Goal: Communication & Community: Share content

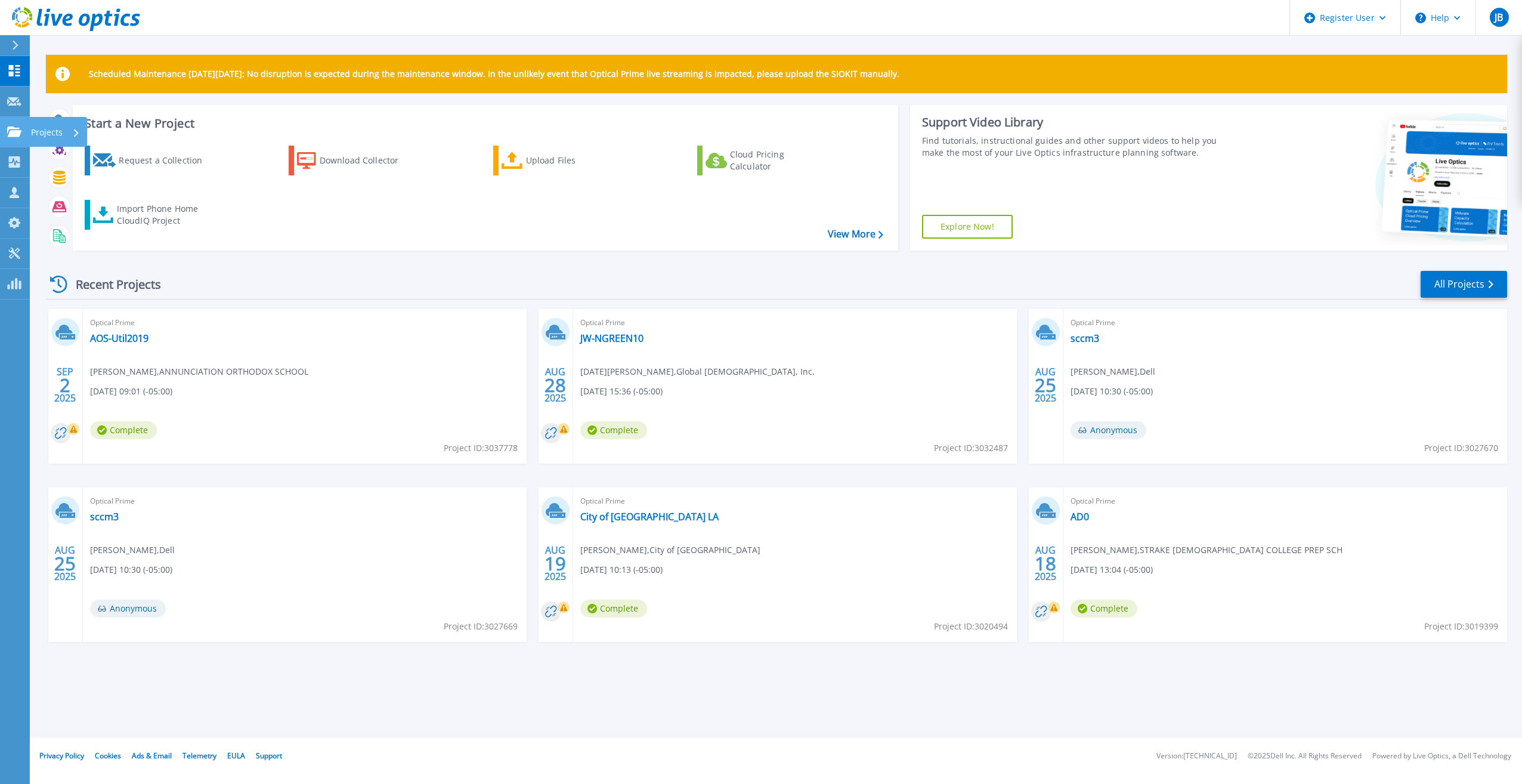
drag, startPoint x: 16, startPoint y: 122, endPoint x: 31, endPoint y: 134, distance: 19.2
click at [16, 122] on link "Projects Projects" at bounding box center [14, 132] width 30 height 31
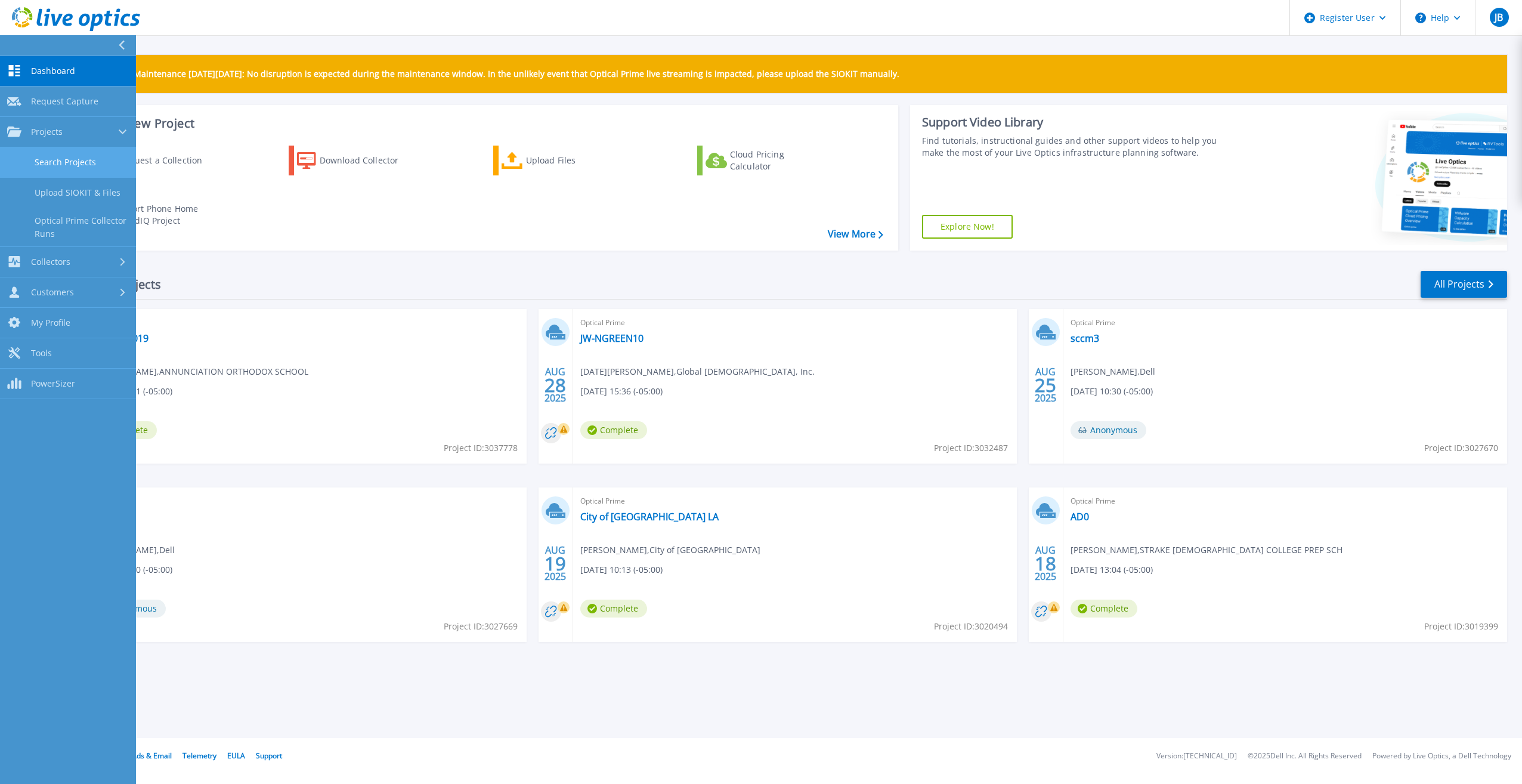
click at [69, 163] on link "Search Projects" at bounding box center [68, 163] width 136 height 31
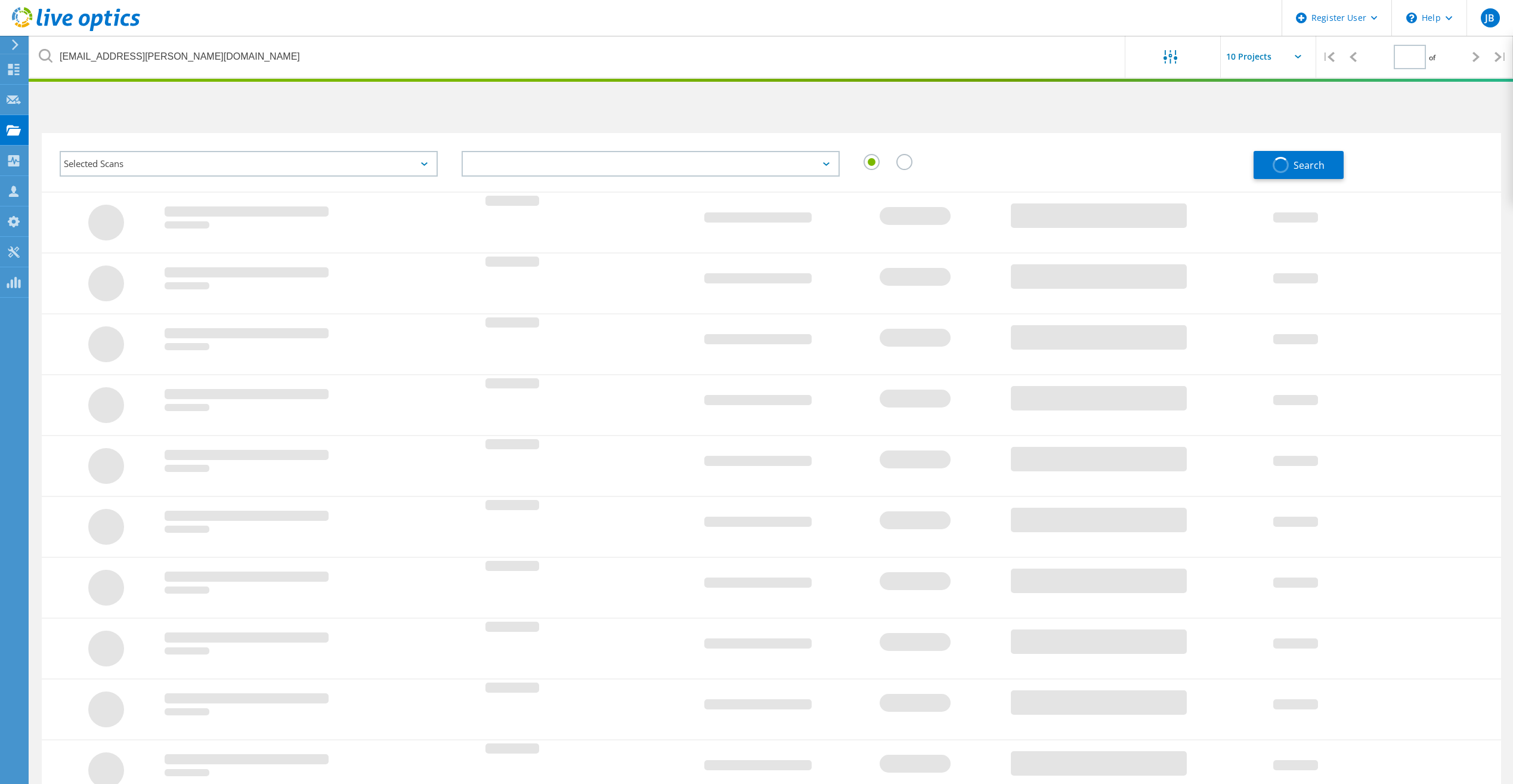
type input "1"
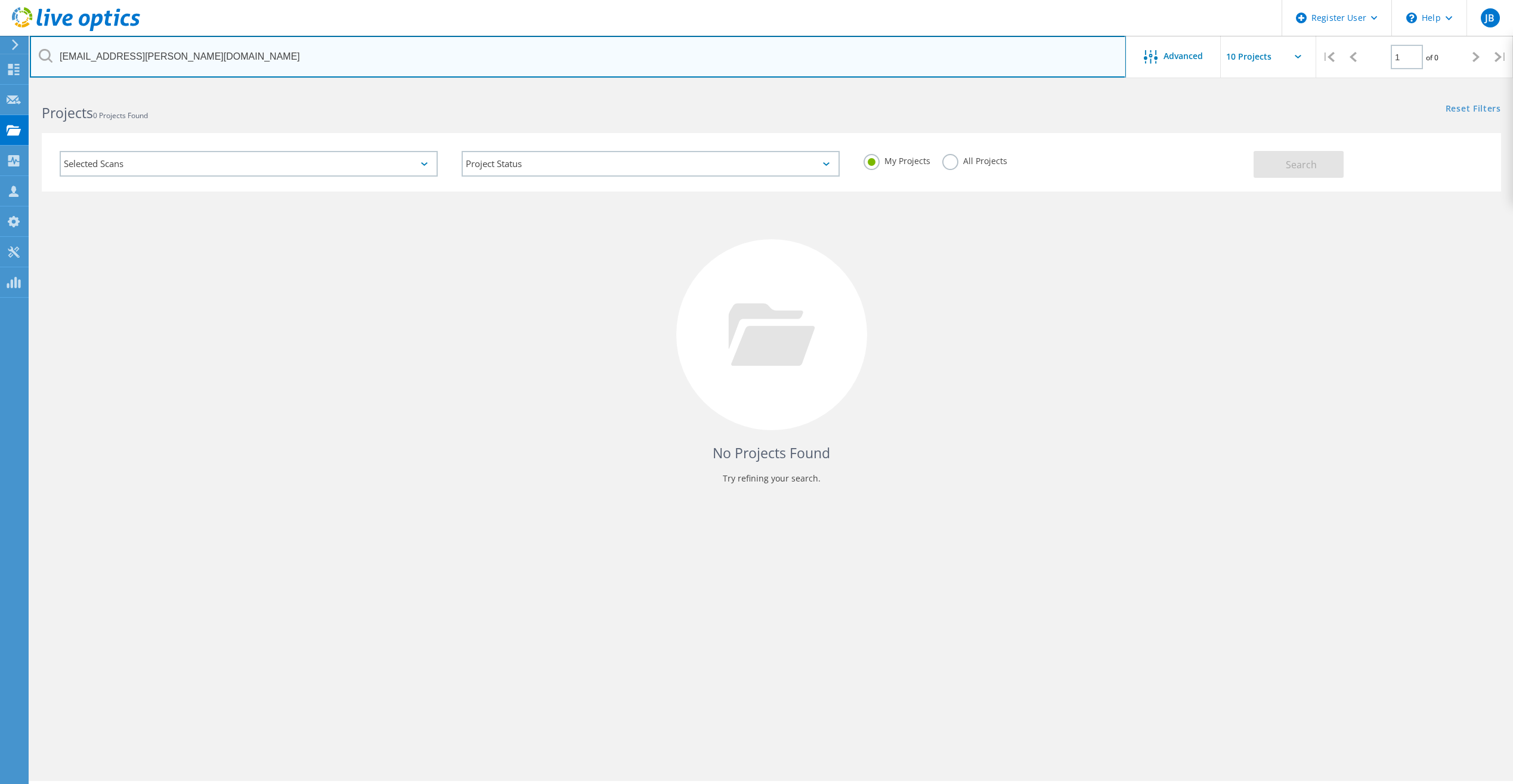
drag, startPoint x: 226, startPoint y: 49, endPoint x: 64, endPoint y: 52, distance: 162.0
click at [64, 52] on input "Arefin.Saikat@talosenergy.com" at bounding box center [578, 56] width 1096 height 41
type input "A"
click at [302, 52] on input "text" at bounding box center [578, 56] width 1096 height 41
paste input "m.hunter@sscok.edu"
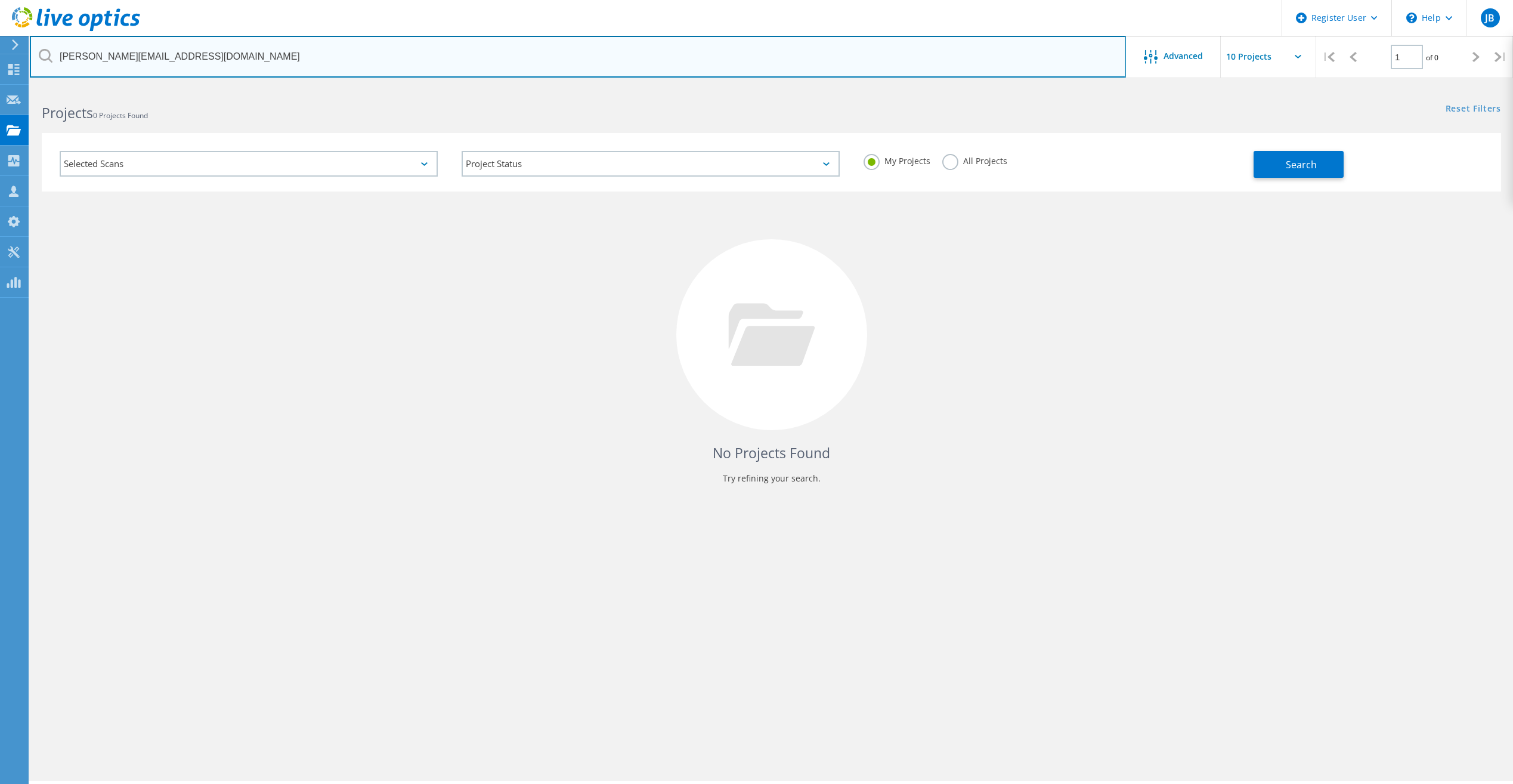
type input "m.hunter@sscok.edu"
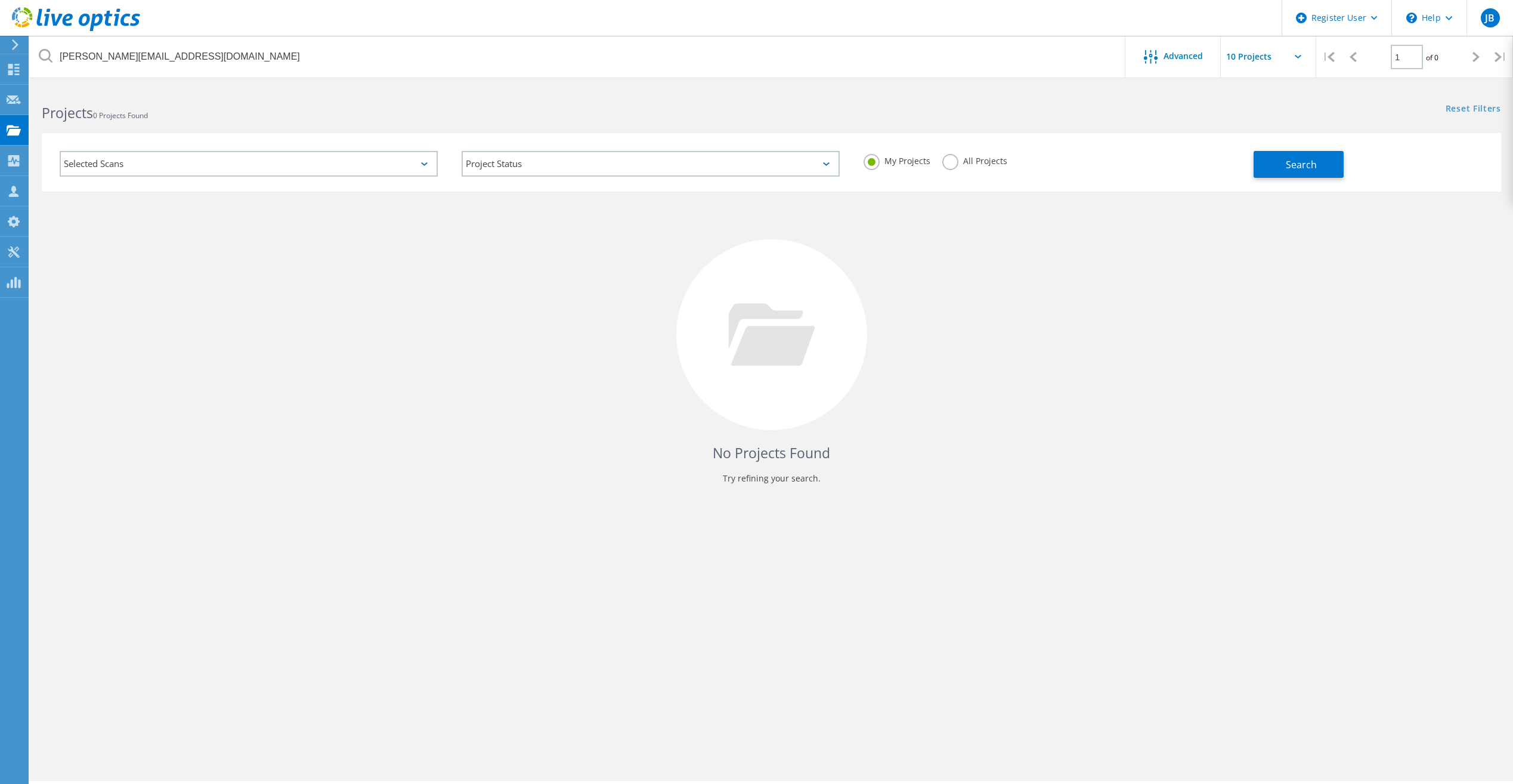
click at [956, 163] on label "All Projects" at bounding box center [974, 160] width 65 height 12
click at [0, 0] on input "All Projects" at bounding box center [0, 0] width 0 height 0
click at [1294, 173] on button "Search" at bounding box center [1298, 164] width 90 height 27
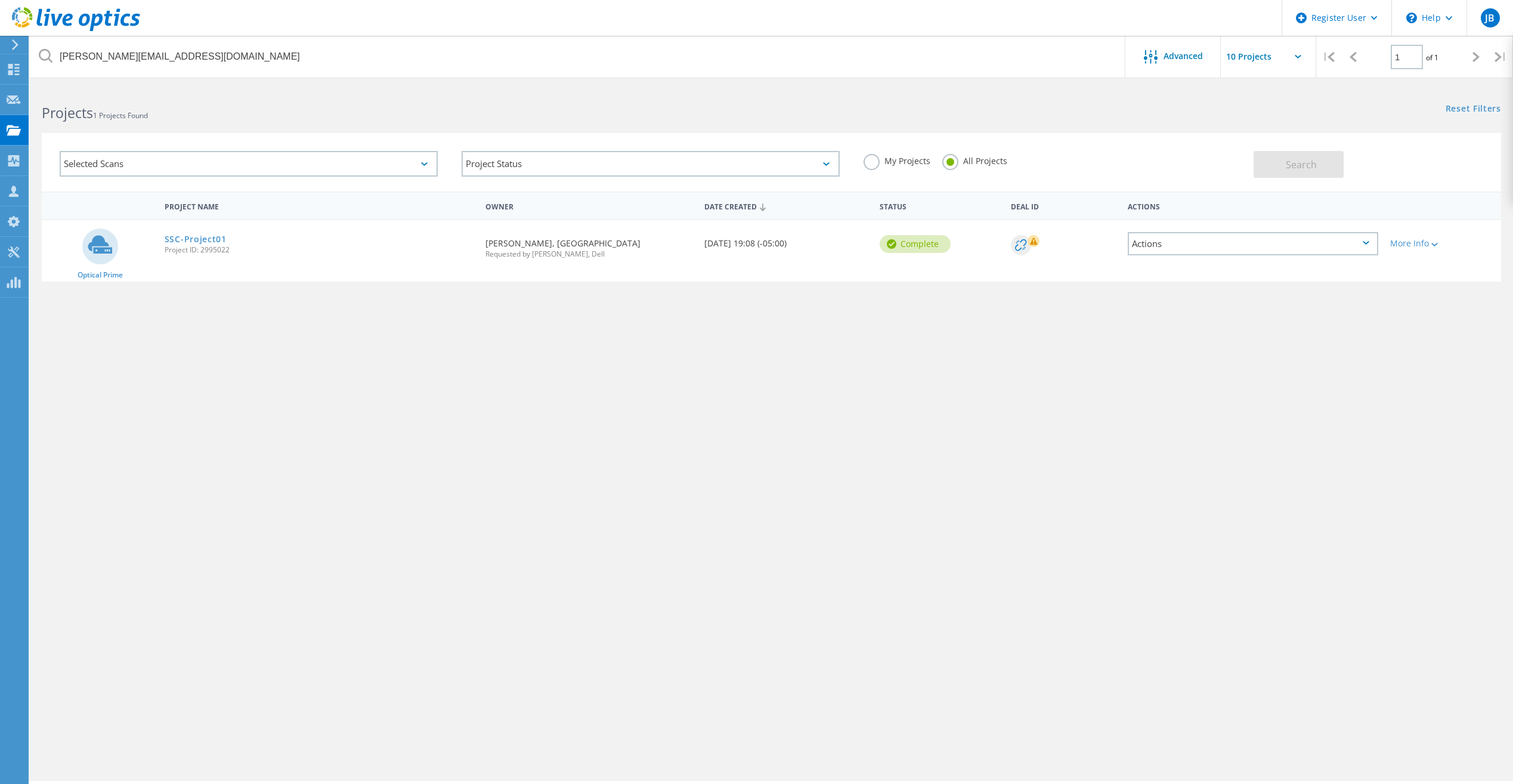
click at [745, 358] on div "Project Name Owner Date Created Status Deal Id Actions Optical Prime SSC-Projec…" at bounding box center [770, 347] width 1459 height 311
click at [182, 239] on link "SSC-Project01" at bounding box center [196, 239] width 62 height 9
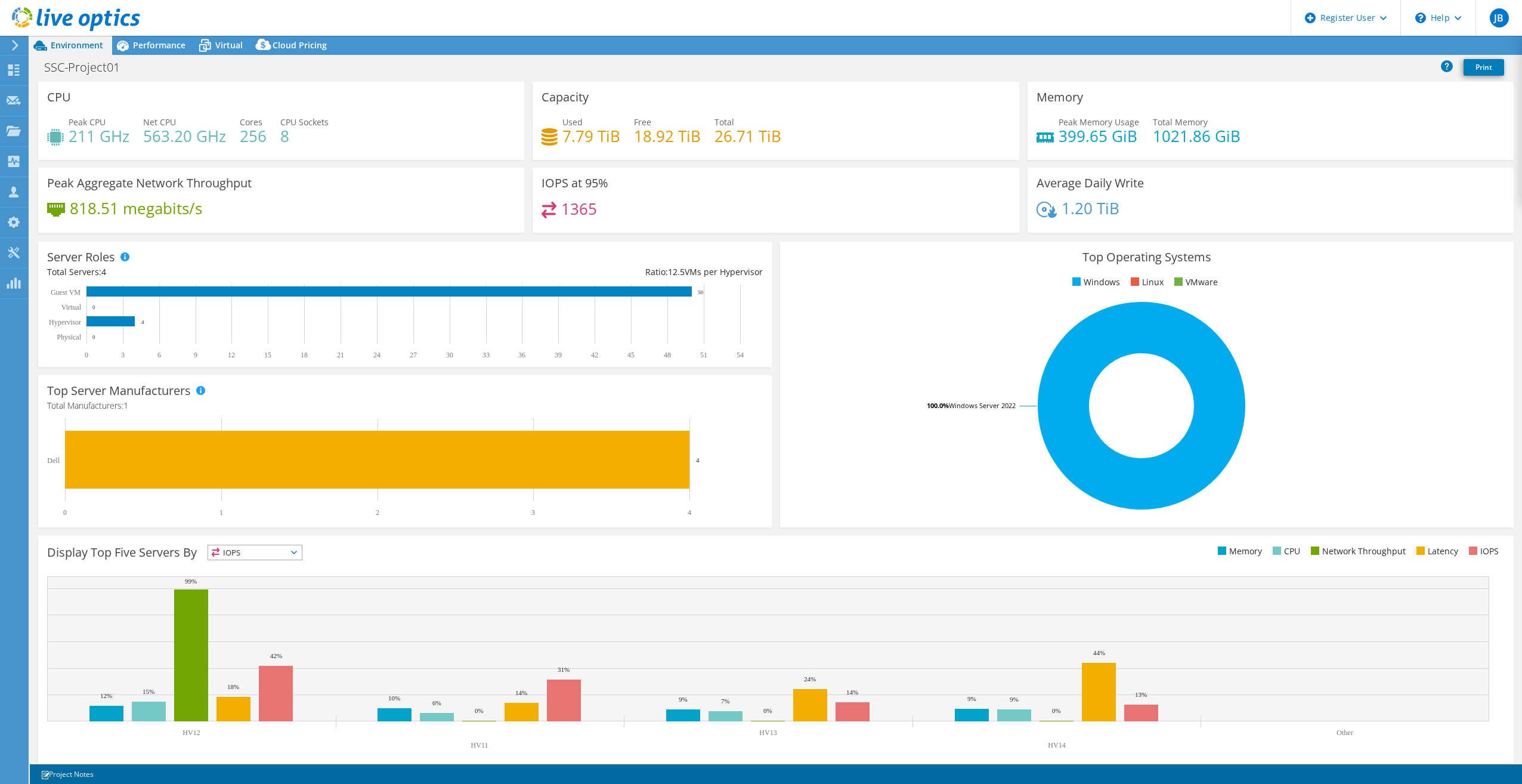
click at [529, 72] on div "SSC-Project01 Print" at bounding box center [775, 67] width 1492 height 22
click at [1381, 41] on link "Share" at bounding box center [1373, 45] width 49 height 18
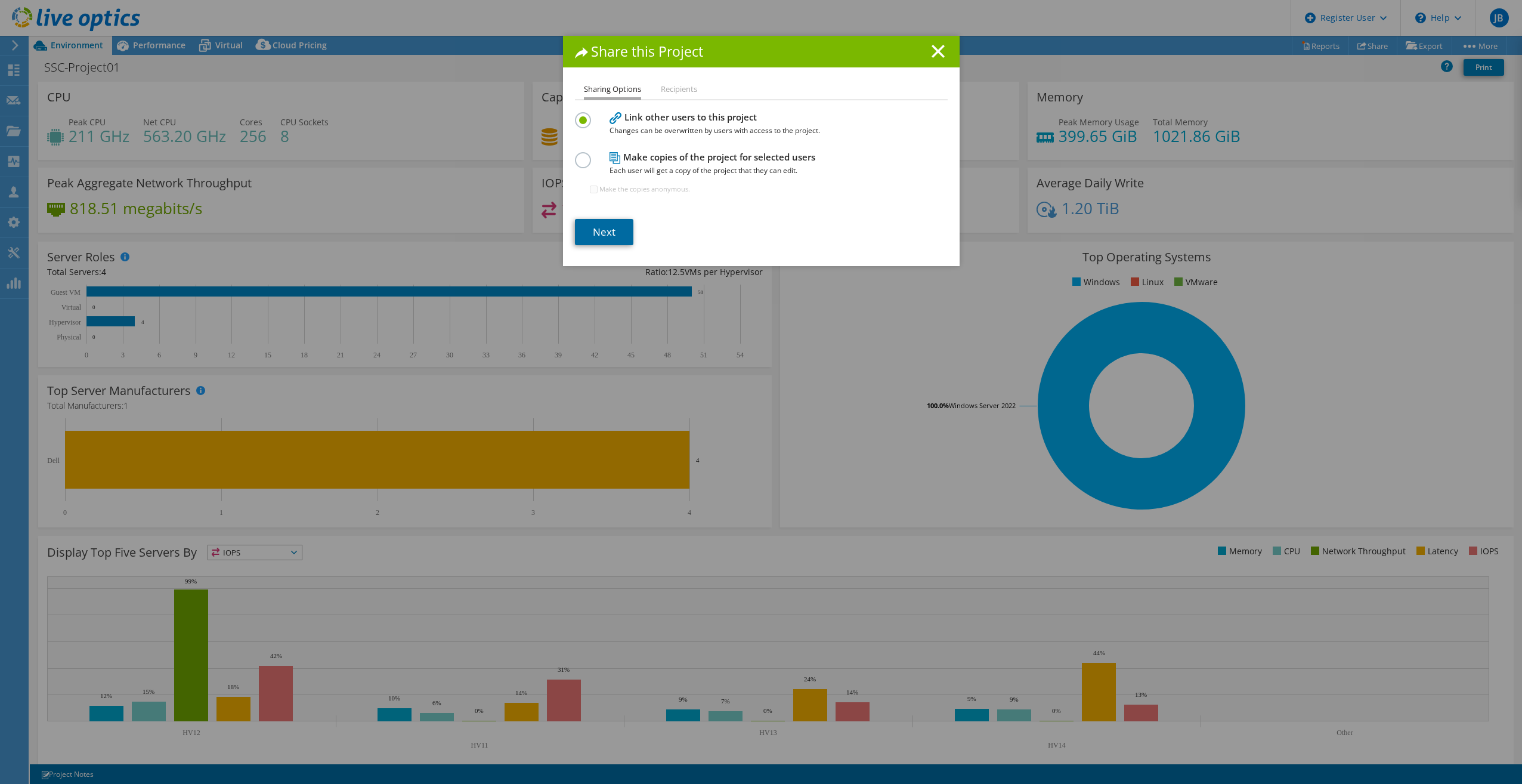
click at [601, 223] on link "Next" at bounding box center [604, 231] width 59 height 26
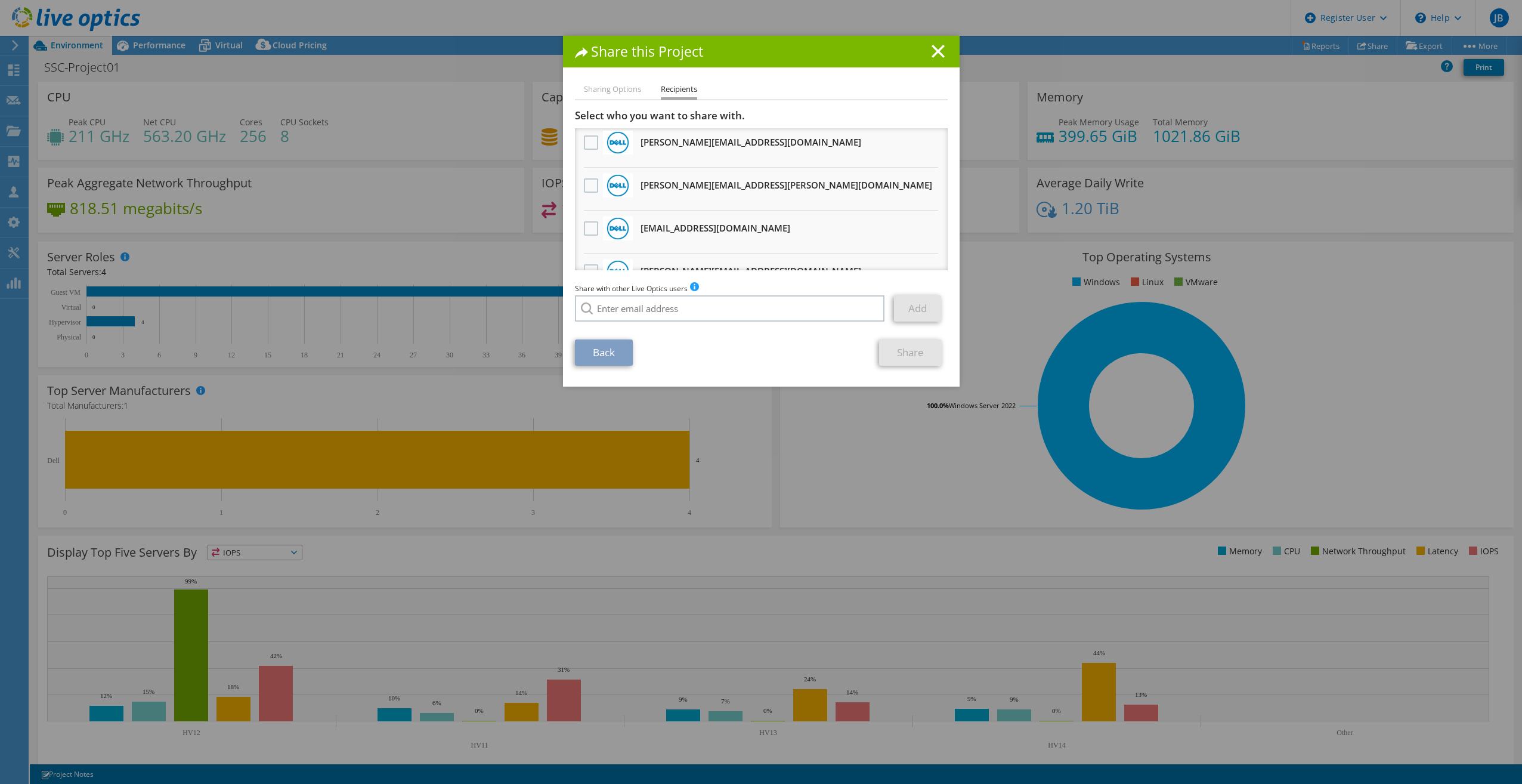
scroll to position [502, 0]
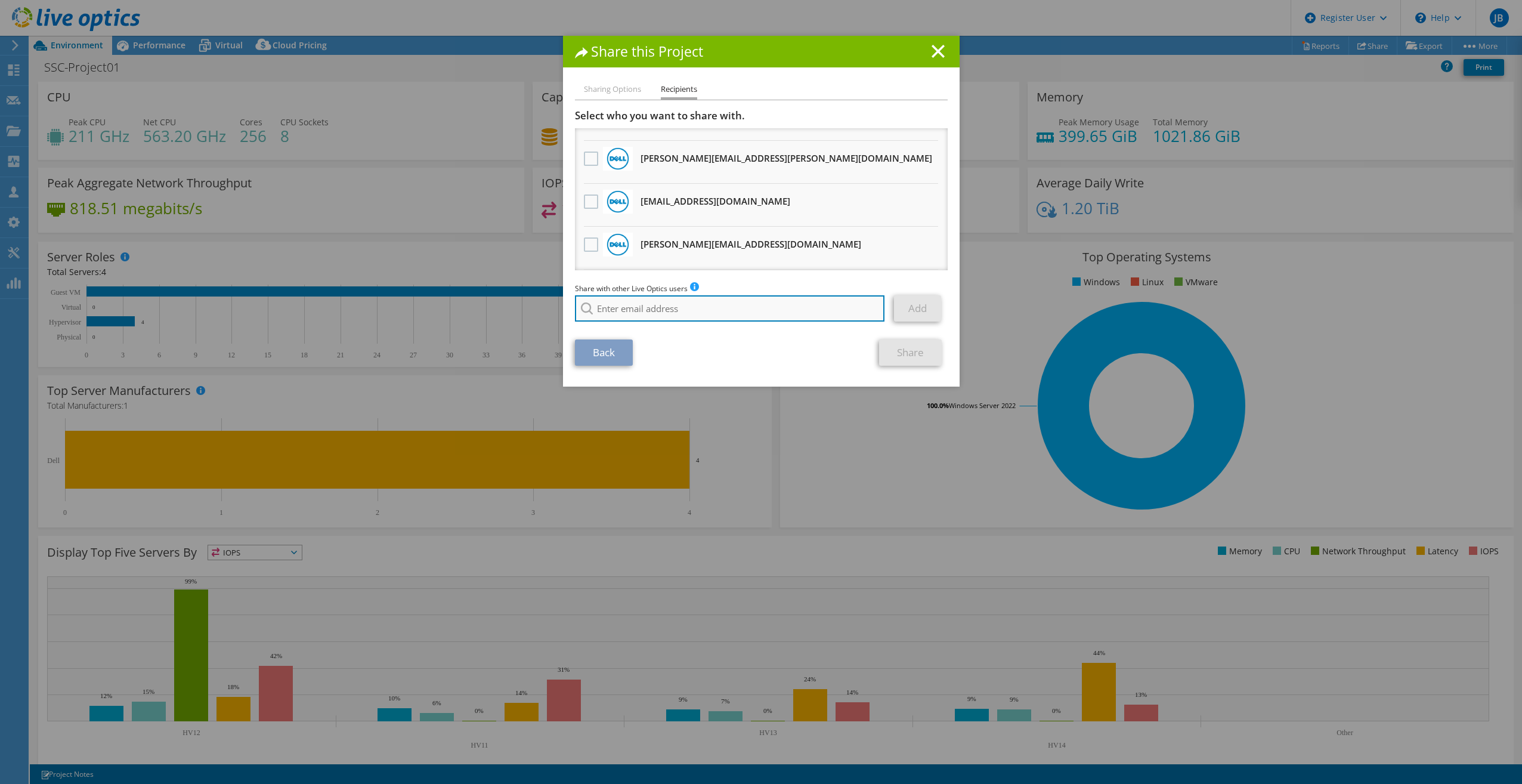
click at [631, 311] on input "search" at bounding box center [730, 308] width 311 height 26
paste input "cmcalpine@cybergradetech.com"
type input "cmcalpine@cybergradetech.com"
click at [641, 329] on li "cmcalpine@cybergradetech.com" at bounding box center [643, 324] width 137 height 14
click at [922, 301] on link "Add" at bounding box center [917, 308] width 47 height 26
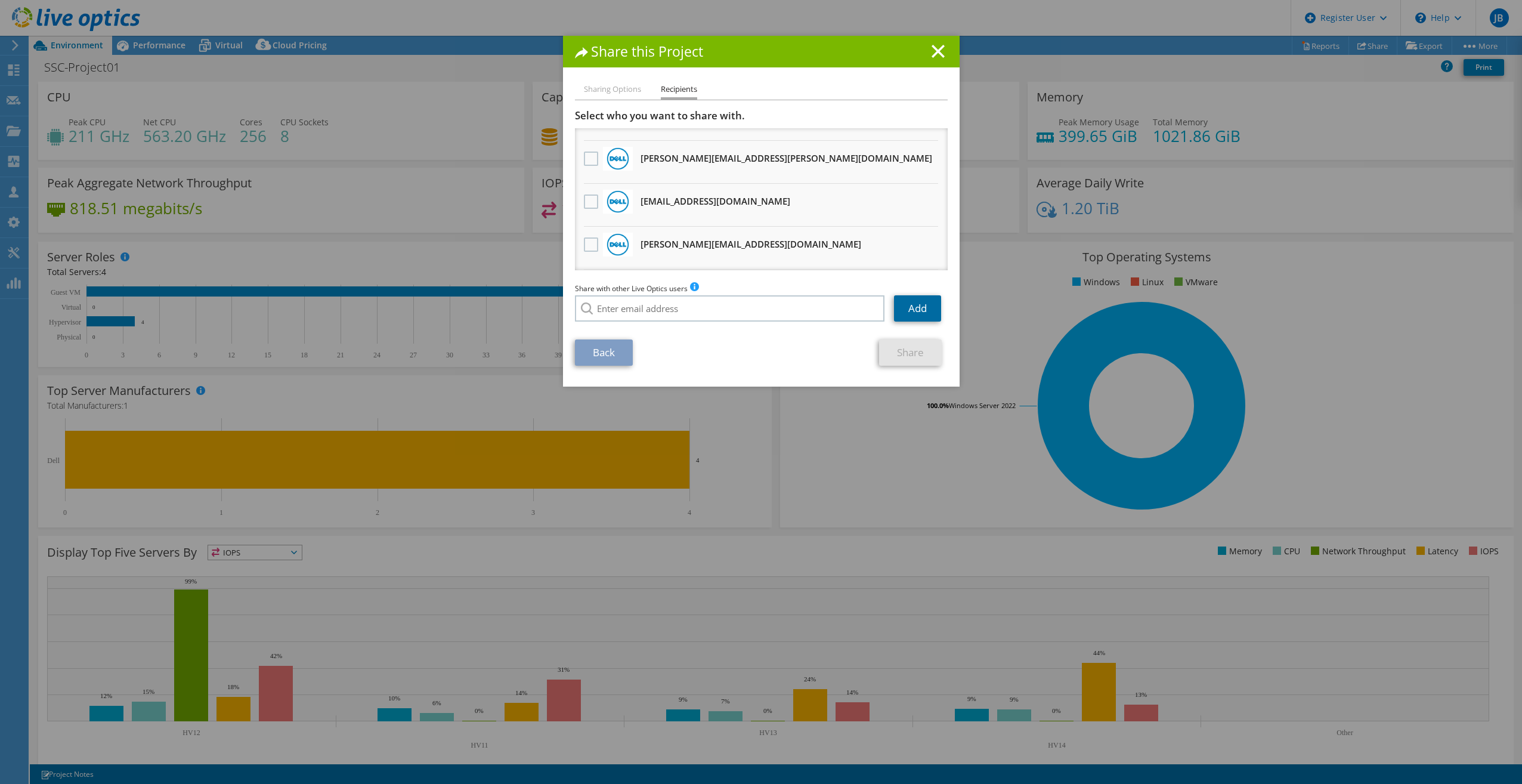
scroll to position [546, 0]
click at [918, 348] on link "Share" at bounding box center [910, 352] width 63 height 26
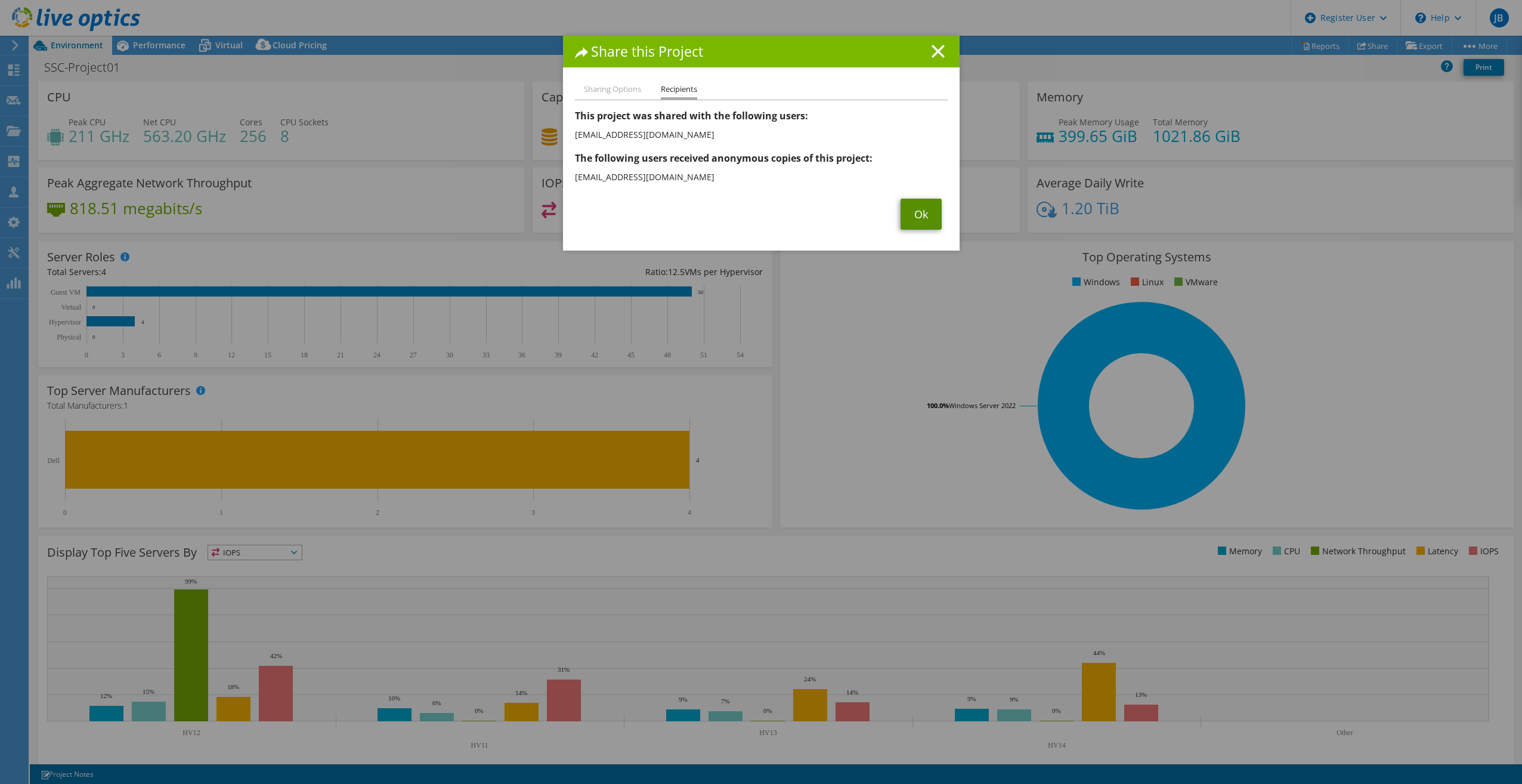
click at [919, 203] on link "Ok" at bounding box center [921, 214] width 41 height 31
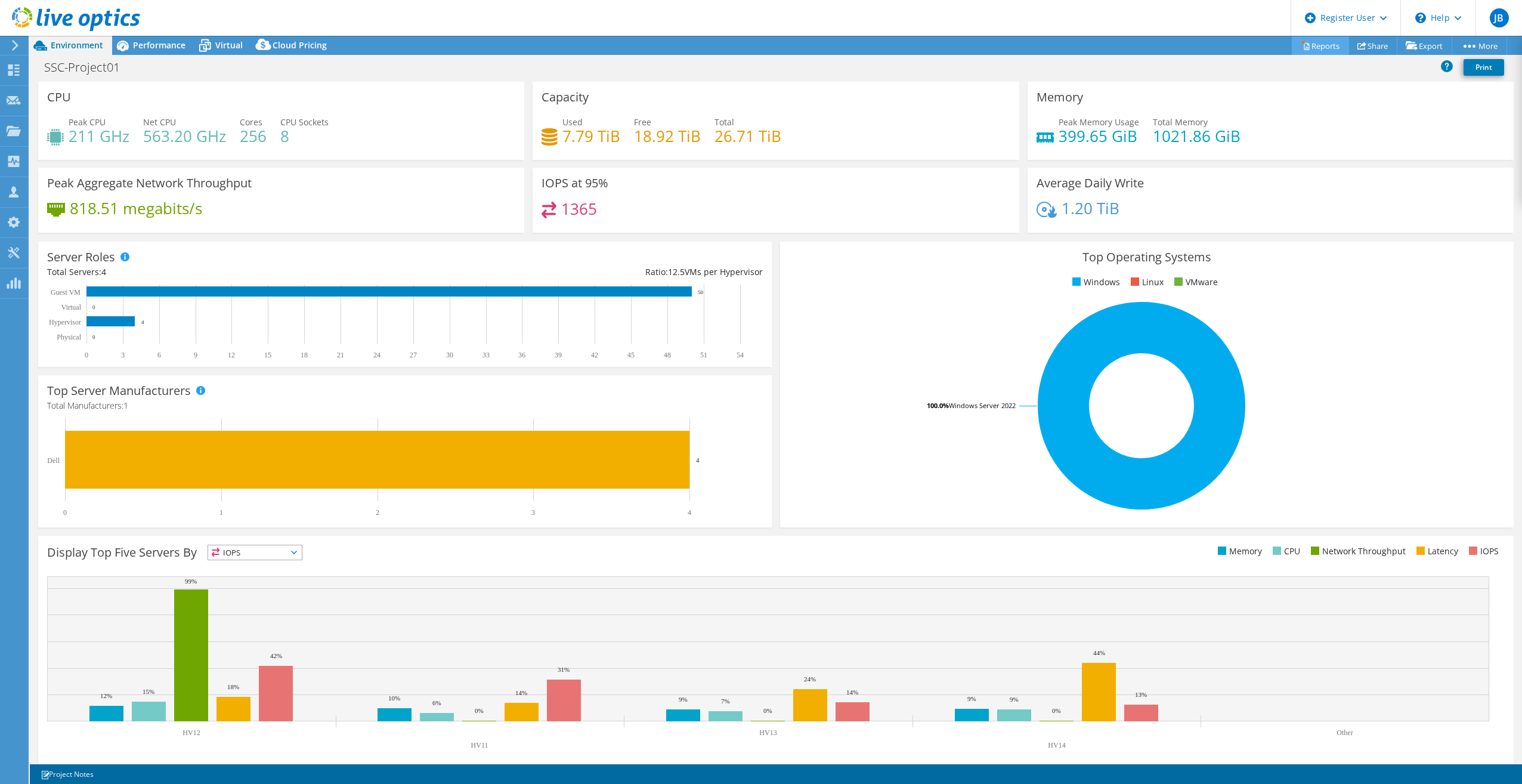
click at [1313, 46] on link "Reports" at bounding box center [1319, 45] width 57 height 18
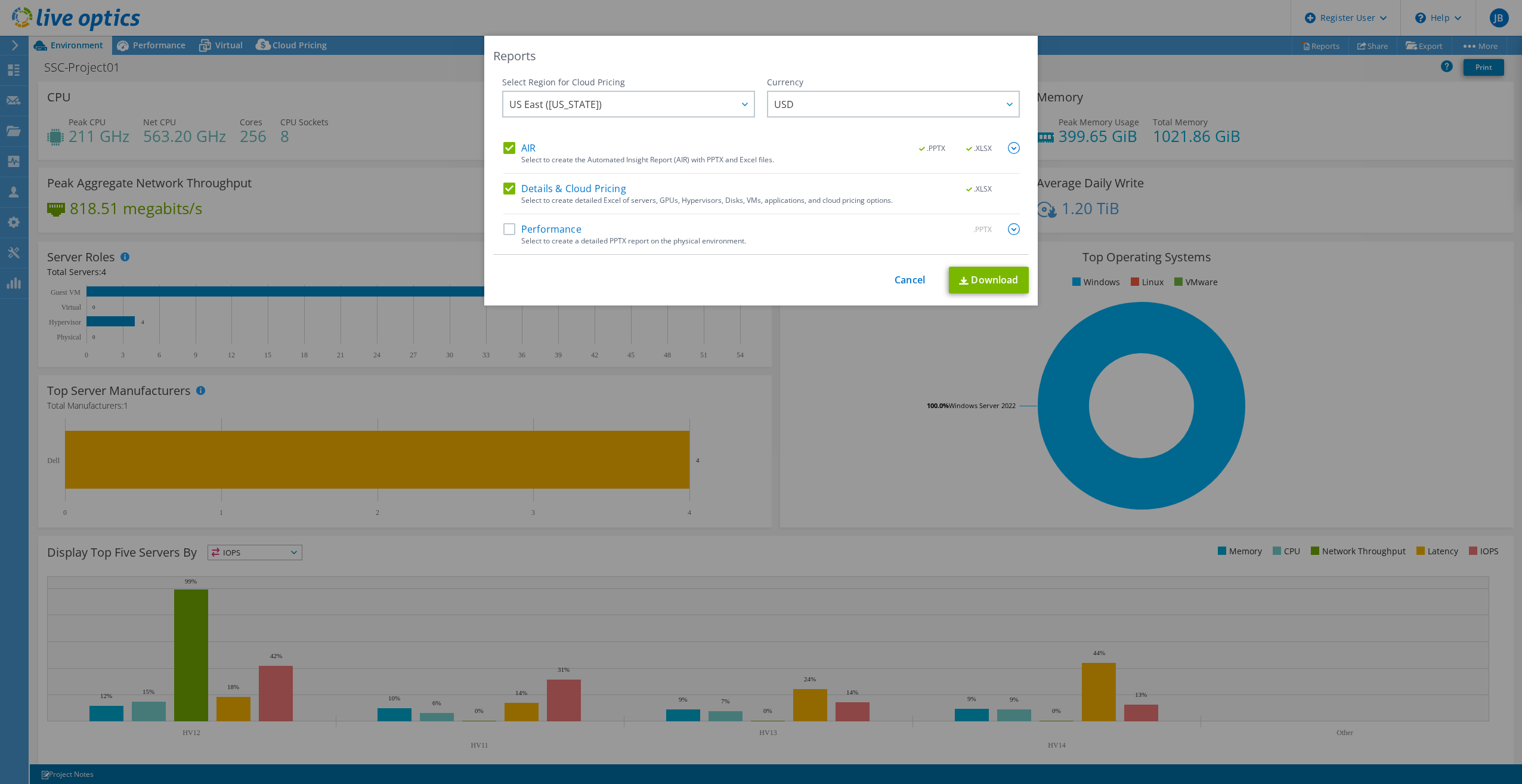
click at [507, 229] on label "Performance" at bounding box center [542, 229] width 78 height 12
click at [0, 0] on input "Performance" at bounding box center [0, 0] width 0 height 0
click at [1005, 281] on link "Download" at bounding box center [989, 280] width 80 height 27
click at [901, 283] on link "Cancel" at bounding box center [910, 280] width 31 height 12
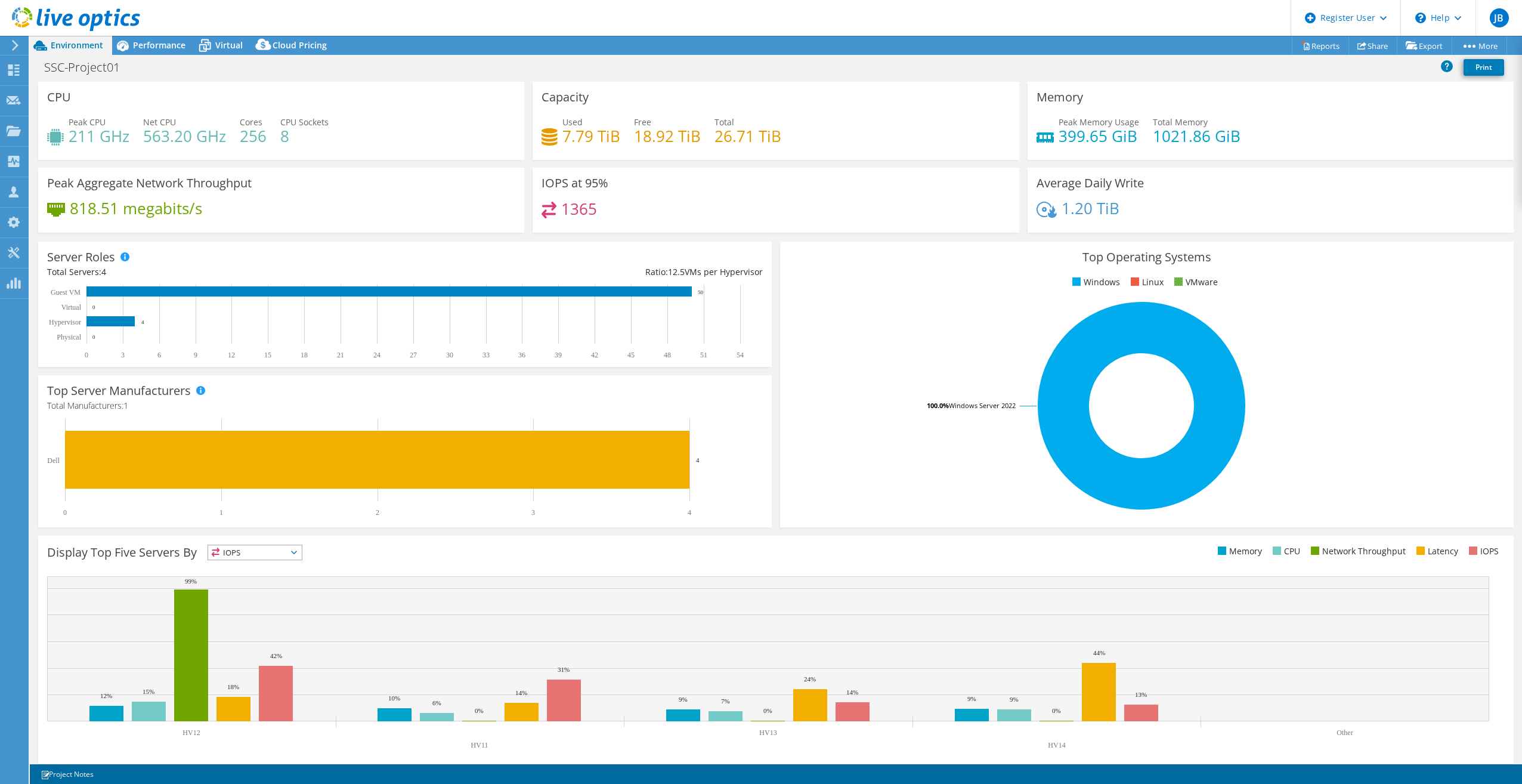
click at [776, 296] on div "Top Operating Systems Windows Linux VMware 100.0% Windows Server 2022" at bounding box center [1147, 384] width 742 height 294
click at [848, 62] on div "SSC-Project01 Print" at bounding box center [775, 67] width 1492 height 22
click at [776, 493] on div "Top Operating Systems Windows Linux VMware 100.0% Windows Server 2022" at bounding box center [1147, 384] width 742 height 294
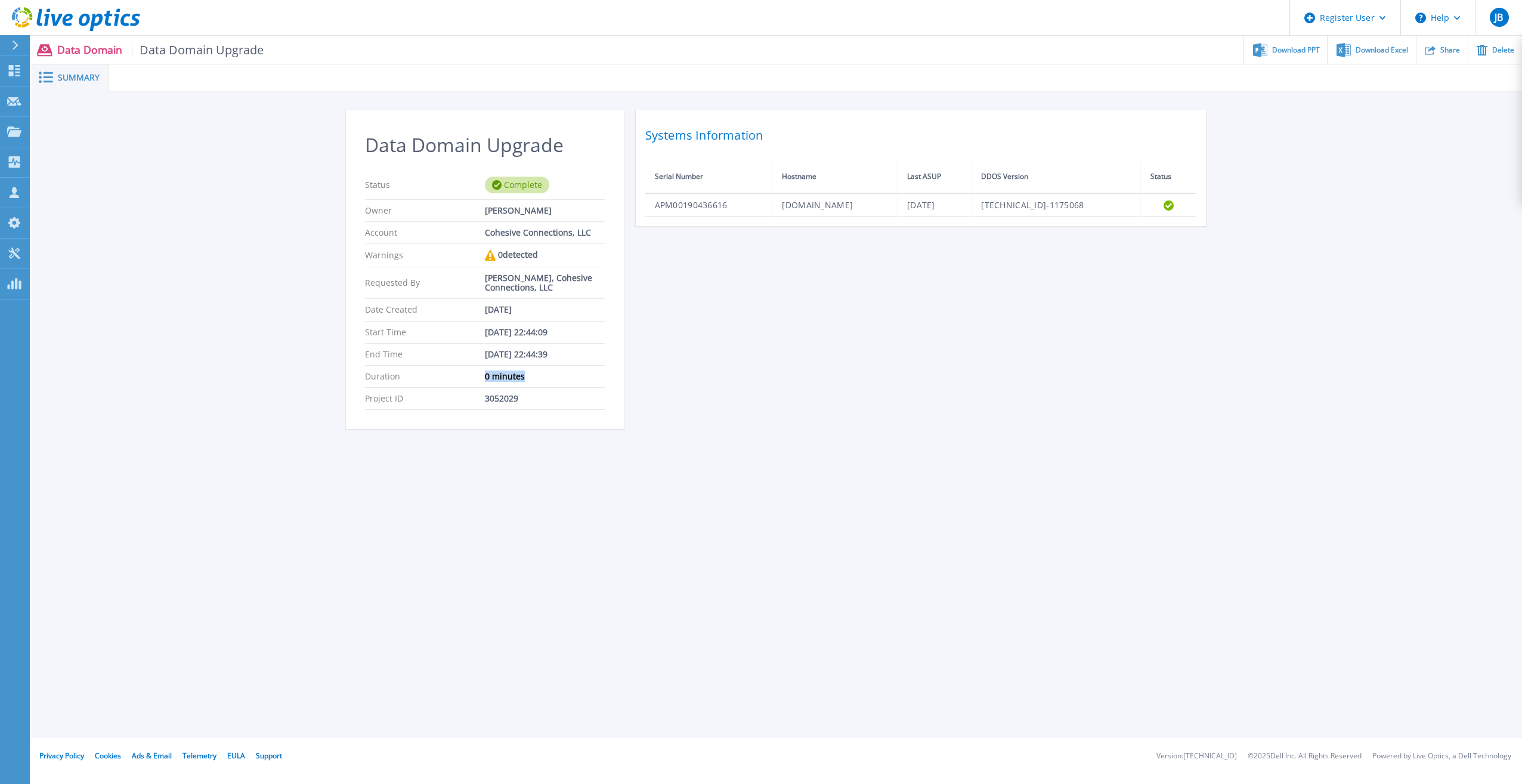
drag, startPoint x: 480, startPoint y: 377, endPoint x: 522, endPoint y: 376, distance: 42.0
click at [522, 376] on div "Duration 0 minutes" at bounding box center [484, 376] width 240 height 22
drag, startPoint x: 522, startPoint y: 376, endPoint x: 532, endPoint y: 519, distance: 143.3
click at [532, 519] on div "Summary Data Domain Upgrade Status Complete Owner Mike Martin Account Cohesive …" at bounding box center [776, 368] width 1490 height 738
click at [777, 448] on div "Data Domain Upgrade Status Complete Owner Mike Martin Account Cohesive Connecti…" at bounding box center [776, 276] width 1490 height 369
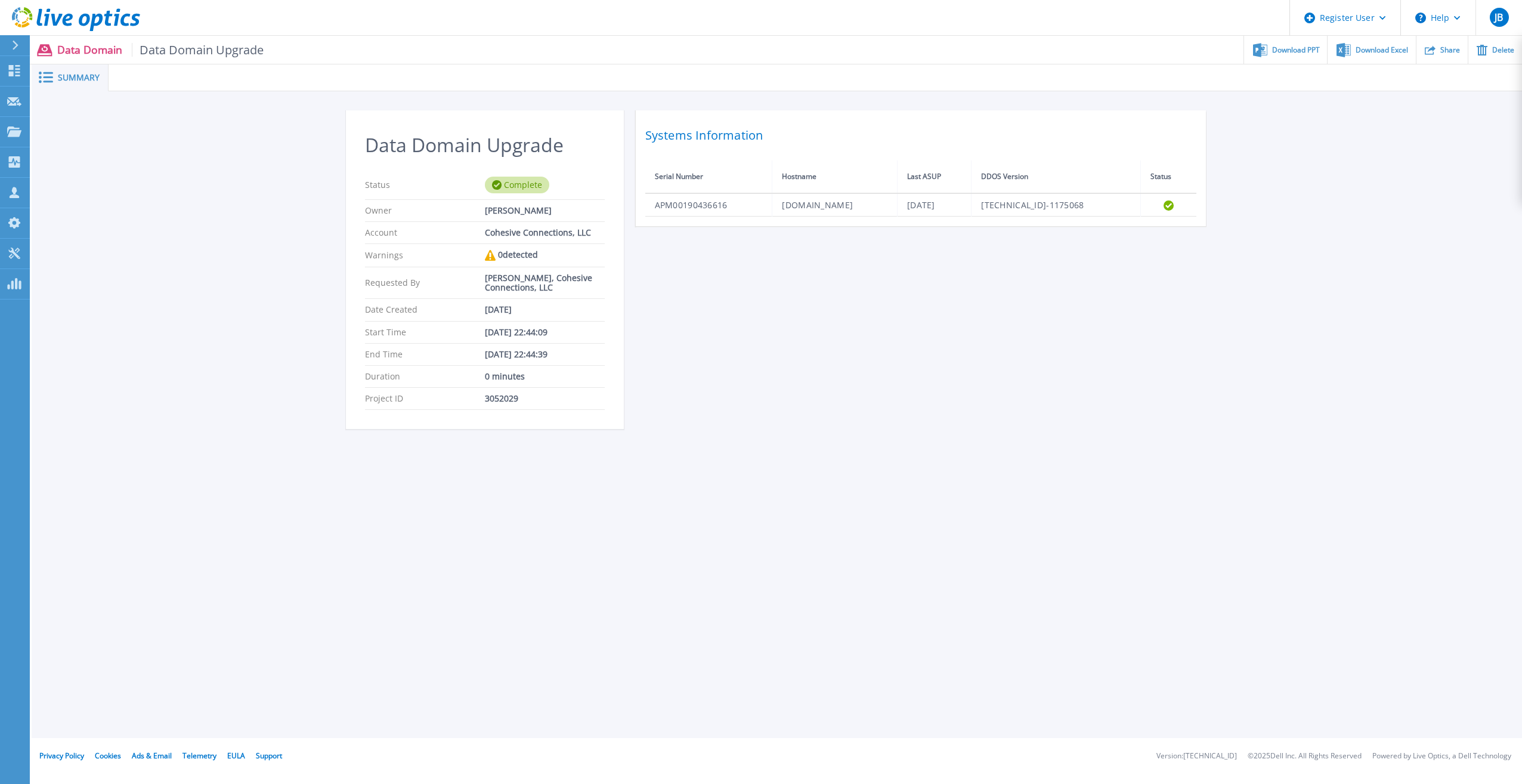
click at [144, 499] on div "Summary Data Domain Upgrade Status Complete Owner Mike Martin Account Cohesive …" at bounding box center [776, 368] width 1490 height 738
click at [722, 507] on div "Summary Data Domain Upgrade Status Complete Owner Mike Martin Account Cohesive …" at bounding box center [776, 368] width 1490 height 738
click at [166, 284] on div "Data Domain Upgrade Status Complete Owner Mike Martin Account Cohesive Connecti…" at bounding box center [776, 276] width 1490 height 369
click at [180, 297] on div "Data Domain Upgrade Status Complete Owner Mike Martin Account Cohesive Connecti…" at bounding box center [776, 276] width 1490 height 369
click at [747, 449] on div "Data Domain Upgrade Status Complete Owner Mike Martin Account Cohesive Connecti…" at bounding box center [776, 276] width 1490 height 369
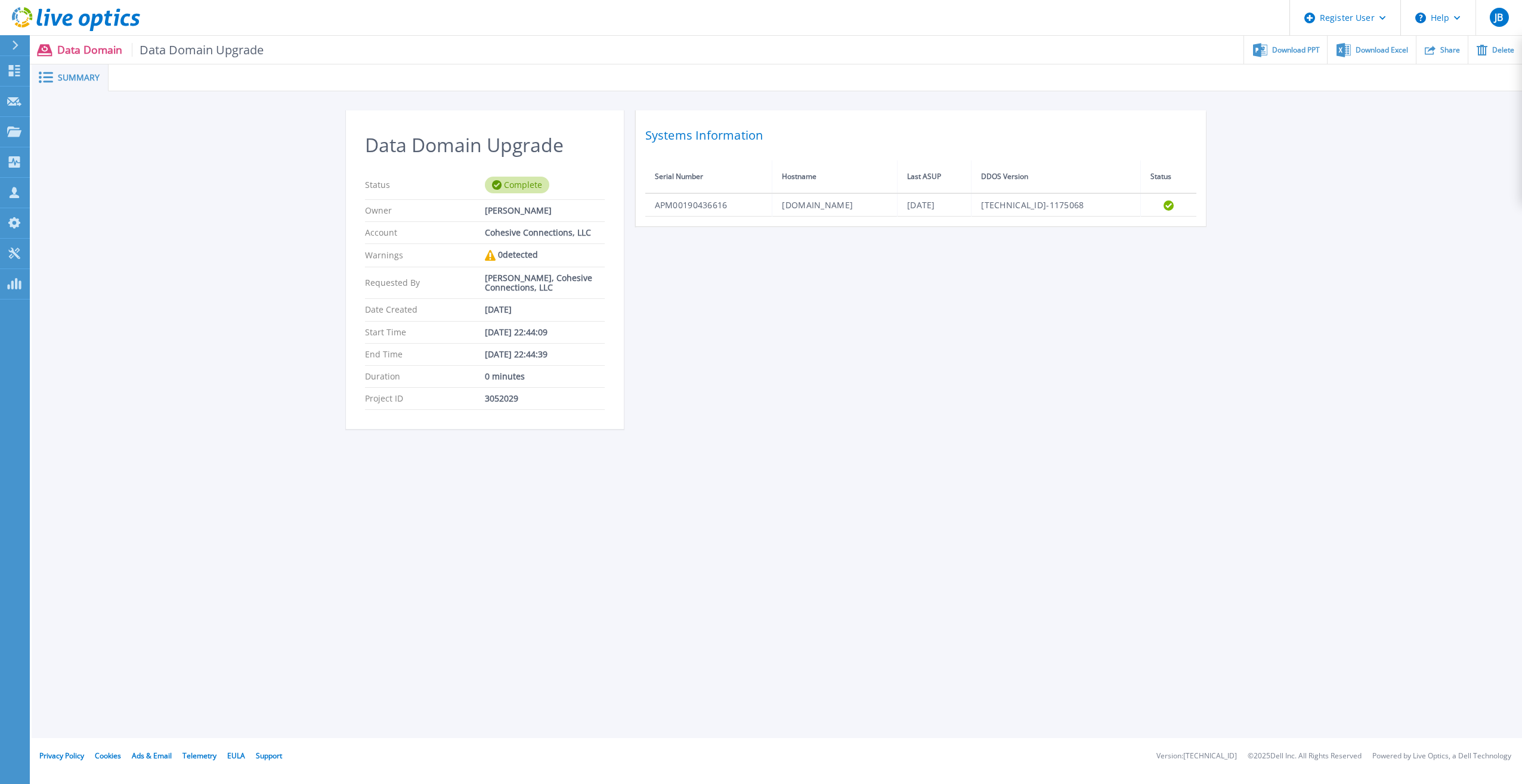
click at [637, 315] on div "Data Domain Upgrade Status Complete Owner Mike Martin Account Cohesive Connecti…" at bounding box center [777, 276] width 862 height 333
click at [134, 285] on div "Data Domain Upgrade Status Complete Owner Mike Martin Account Cohesive Connecti…" at bounding box center [776, 276] width 1490 height 369
click at [201, 429] on div "Data Domain Upgrade Status Complete Owner Mike Martin Account Cohesive Connecti…" at bounding box center [776, 276] width 1490 height 369
drag, startPoint x: 482, startPoint y: 373, endPoint x: 519, endPoint y: 375, distance: 37.1
click at [519, 375] on div "Duration 0 minutes" at bounding box center [484, 376] width 240 height 22
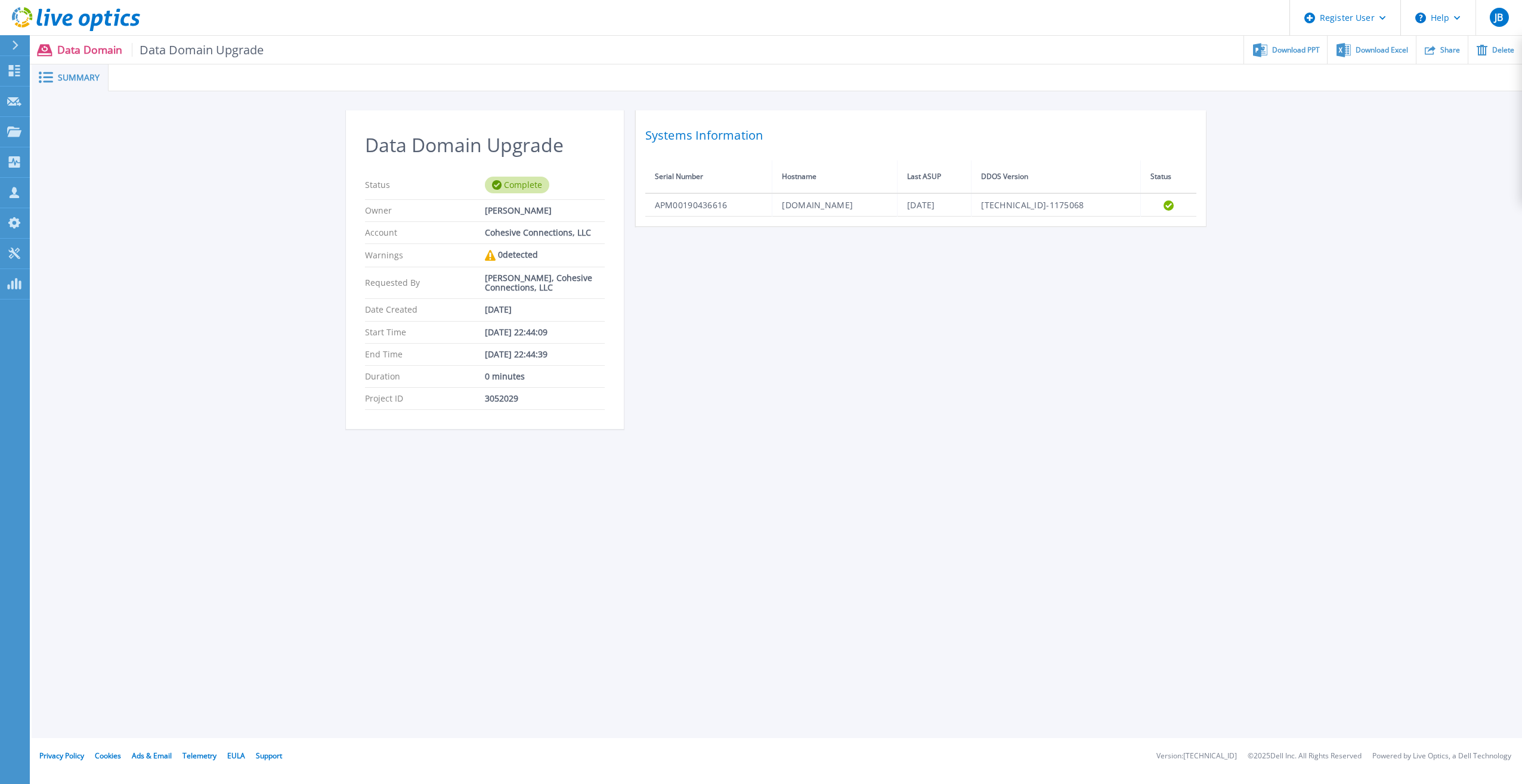
drag, startPoint x: 519, startPoint y: 375, endPoint x: 542, endPoint y: 453, distance: 81.3
click at [542, 453] on div "Data Domain Upgrade Status Complete Owner Mike Martin Account Cohesive Connecti…" at bounding box center [776, 276] width 1490 height 369
